Goal: Information Seeking & Learning: Learn about a topic

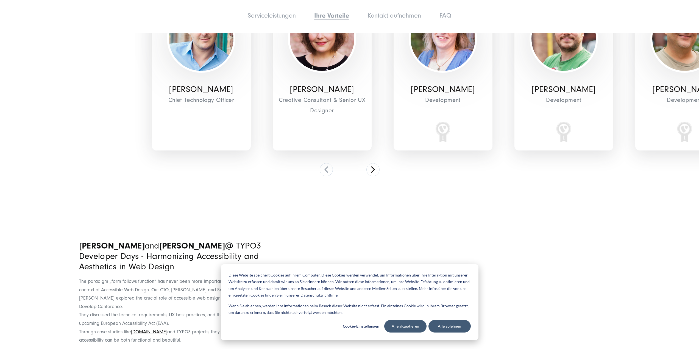
scroll to position [2252, 0]
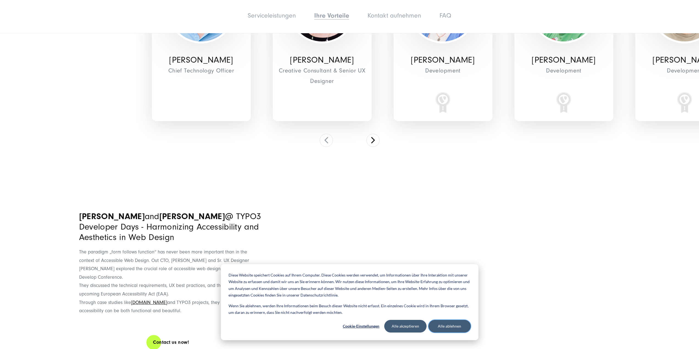
click at [455, 326] on button "Alle ablehnen" at bounding box center [449, 326] width 42 height 13
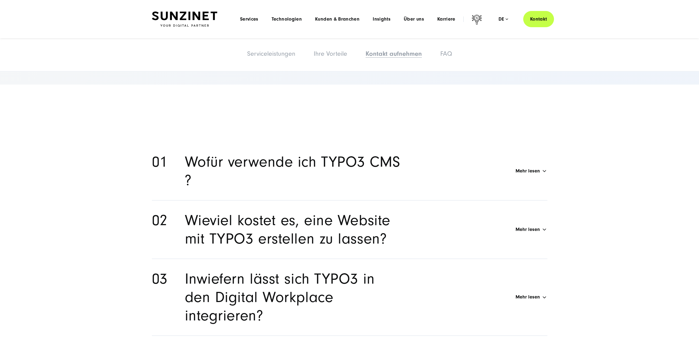
scroll to position [3433, 0]
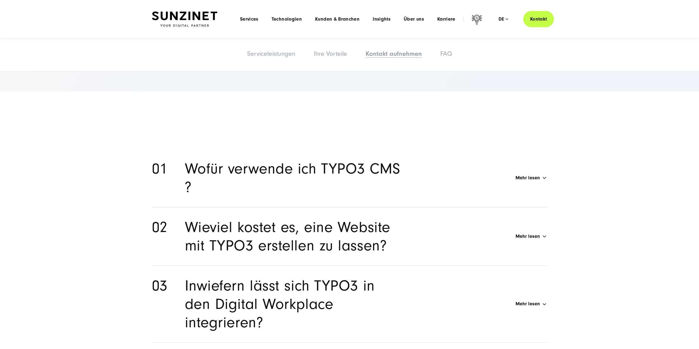
click at [265, 160] on h2 "Wofür verwende ich TYPO3 CMS ?" at bounding box center [294, 178] width 218 height 37
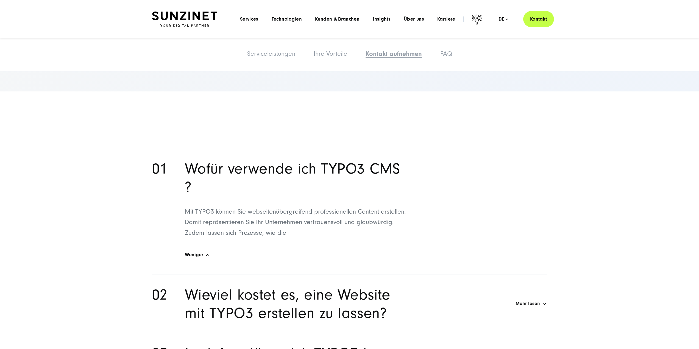
click at [265, 160] on h2 "Wofür verwende ich TYPO3 CMS ?" at bounding box center [294, 178] width 218 height 37
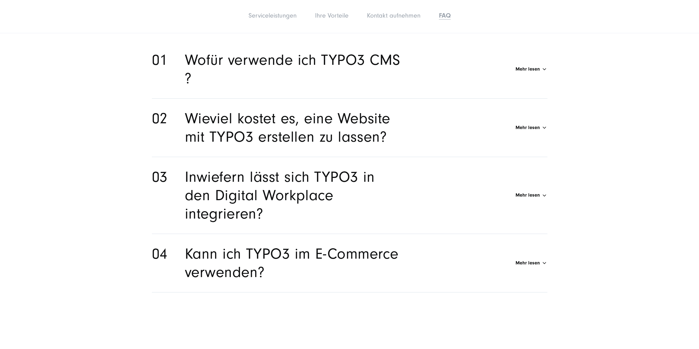
scroll to position [3543, 0]
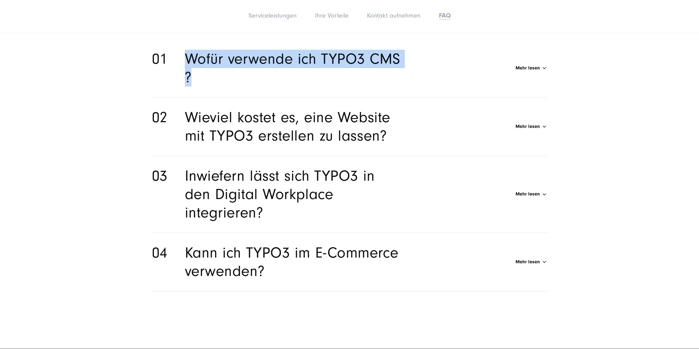
drag, startPoint x: 178, startPoint y: 46, endPoint x: 386, endPoint y: 63, distance: 208.6
click at [386, 63] on li "Wofür verwende ich TYPO3 CMS ? Mehr lesen Mit TYPO3 können Sie webseitenübergre…" at bounding box center [349, 68] width 395 height 58
copy h2 "Wofür verwende ich TYPO3 CMS ?"
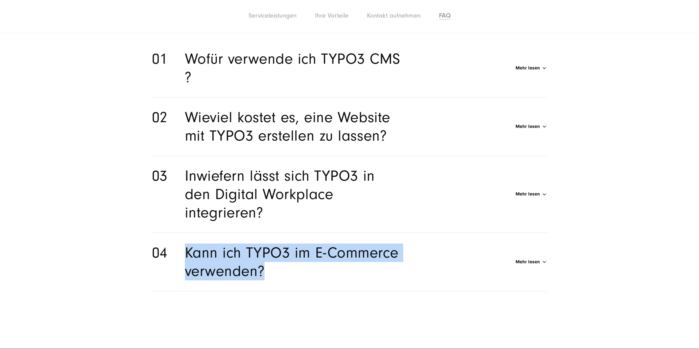
drag, startPoint x: 276, startPoint y: 266, endPoint x: 182, endPoint y: 234, distance: 99.4
click at [182, 234] on li "Kann ich TYPO3 im E-Commerce verwenden? Mehr lesen TYPO3 bietet zahlreiche Funk…" at bounding box center [349, 262] width 395 height 58
copy h2 "Kann ich TYPO3 im E-Commerce verwenden?"
